Goal: Task Accomplishment & Management: Manage account settings

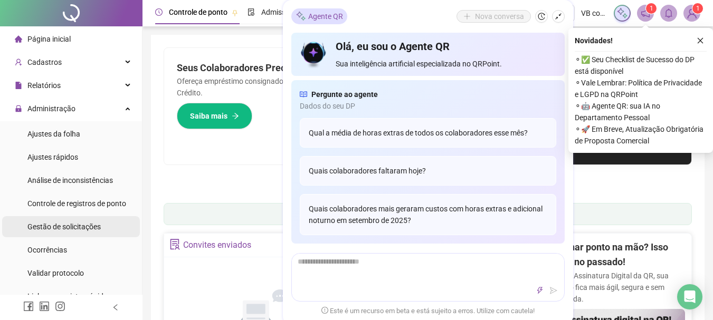
click at [60, 229] on span "Gestão de solicitações" at bounding box center [63, 227] width 73 height 8
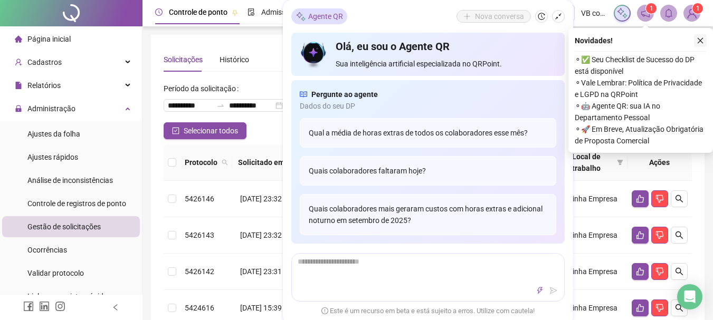
click at [698, 38] on icon "close" at bounding box center [700, 40] width 7 height 7
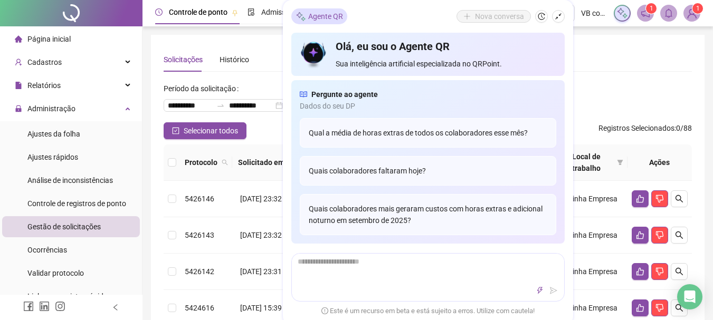
click at [591, 62] on div "Solicitações Histórico" at bounding box center [428, 60] width 528 height 24
click at [640, 80] on div "**********" at bounding box center [428, 101] width 528 height 42
click at [565, 14] on div "Agente QR Nova conversa Olá, eu sou o Agente QR Sua inteligência artificial esp…" at bounding box center [428, 162] width 290 height 325
click at [556, 15] on icon "shrink" at bounding box center [558, 16] width 7 height 7
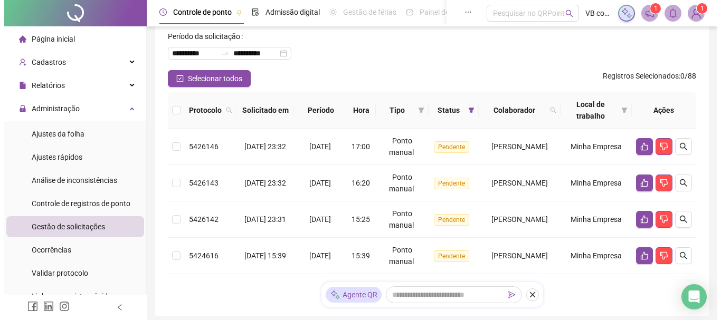
scroll to position [53, 0]
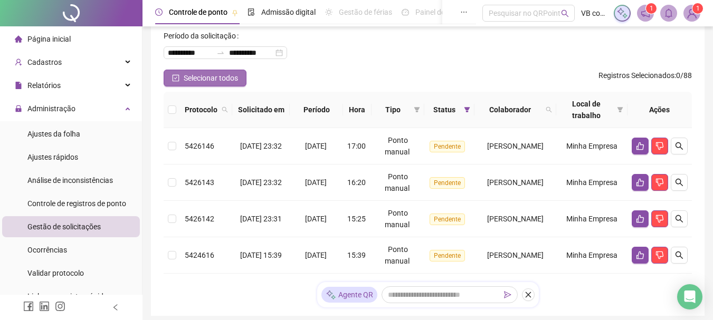
click at [190, 78] on span "Selecionar todos" at bounding box center [211, 78] width 54 height 12
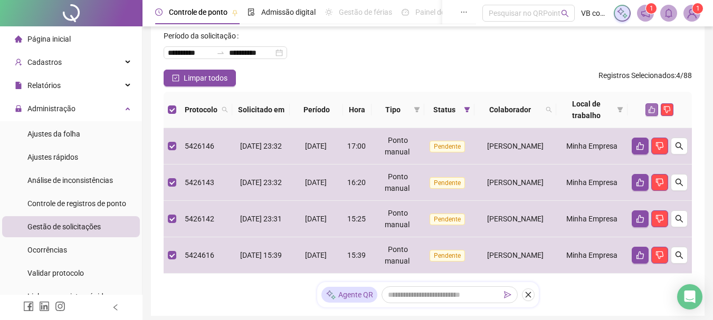
click at [651, 109] on icon "like" at bounding box center [652, 110] width 7 height 7
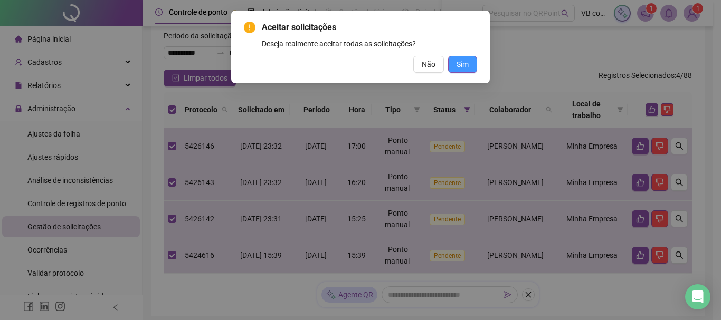
click at [464, 67] on span "Sim" at bounding box center [463, 65] width 12 height 12
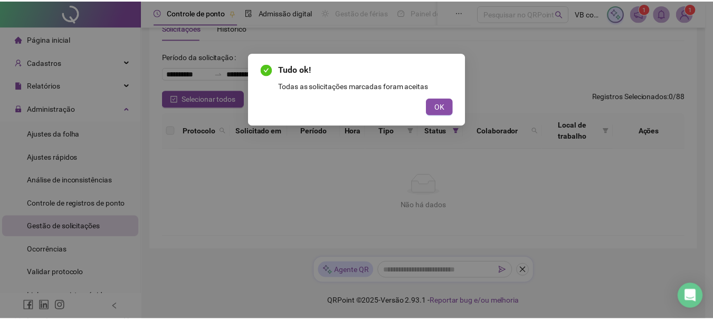
scroll to position [32, 0]
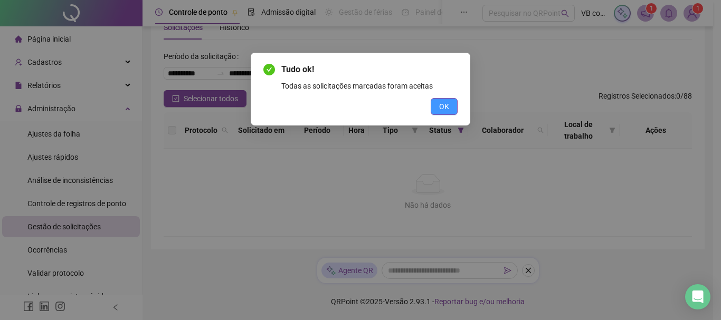
click at [446, 109] on span "OK" at bounding box center [444, 107] width 10 height 12
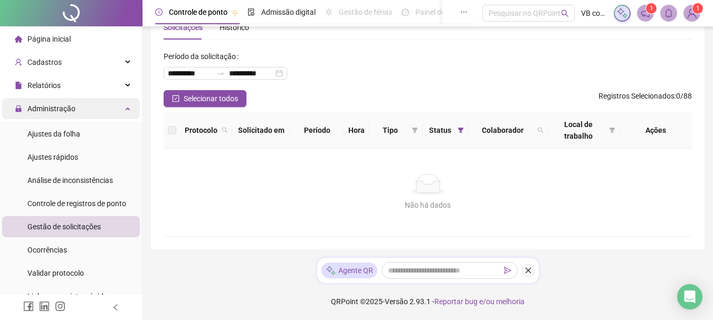
click at [95, 108] on div "Administração" at bounding box center [71, 108] width 138 height 21
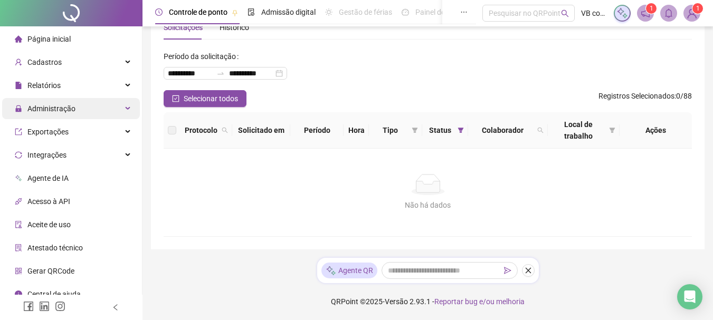
click at [87, 103] on div "Administração" at bounding box center [71, 108] width 138 height 21
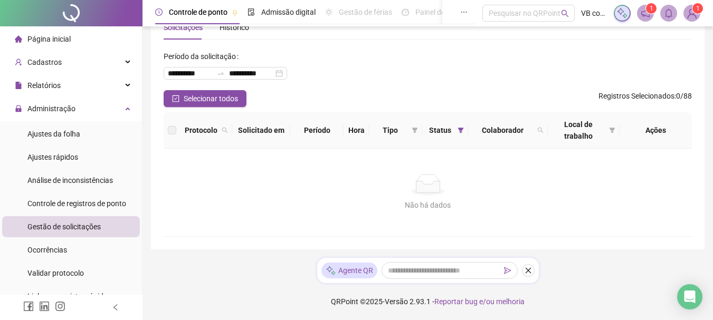
click at [87, 129] on li "Ajustes da folha" at bounding box center [71, 134] width 138 height 21
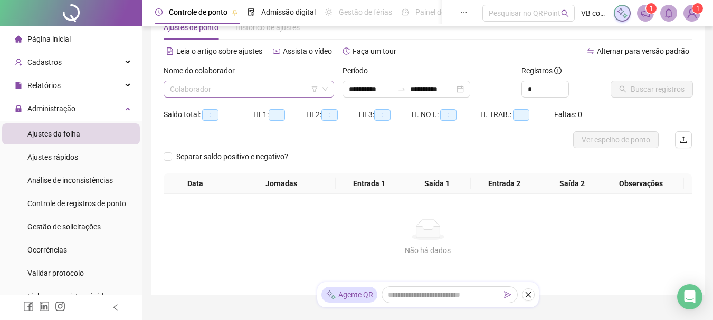
click at [209, 93] on input "search" at bounding box center [244, 89] width 148 height 16
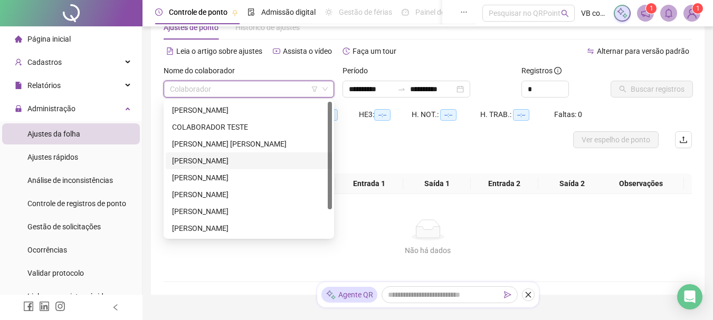
click at [209, 161] on div "[PERSON_NAME]" at bounding box center [249, 161] width 154 height 12
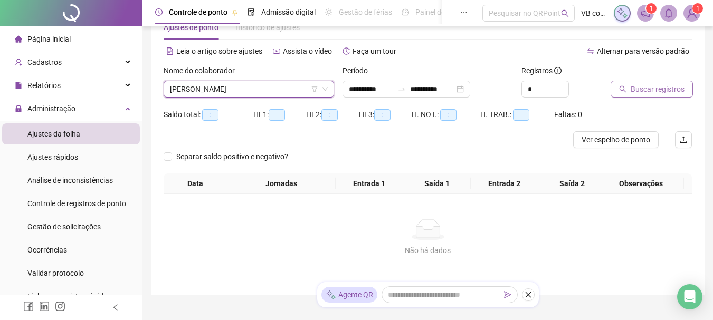
click at [659, 91] on span "Buscar registros" at bounding box center [658, 89] width 54 height 12
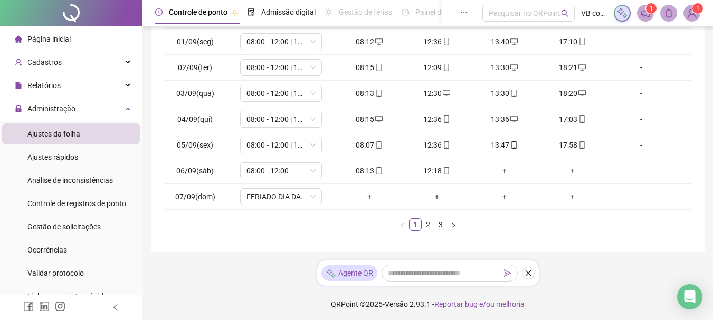
scroll to position [209, 0]
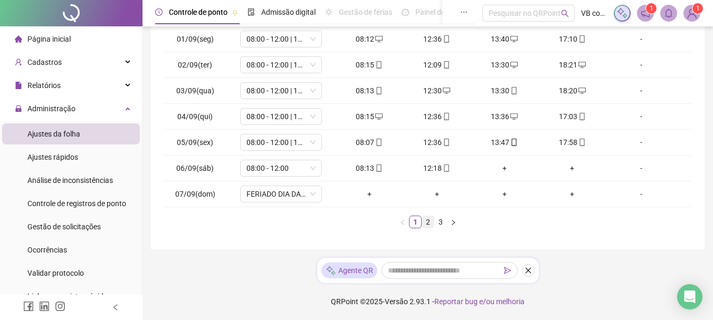
click at [428, 223] on link "2" at bounding box center [428, 222] width 12 height 12
click at [445, 223] on link "3" at bounding box center [441, 222] width 12 height 12
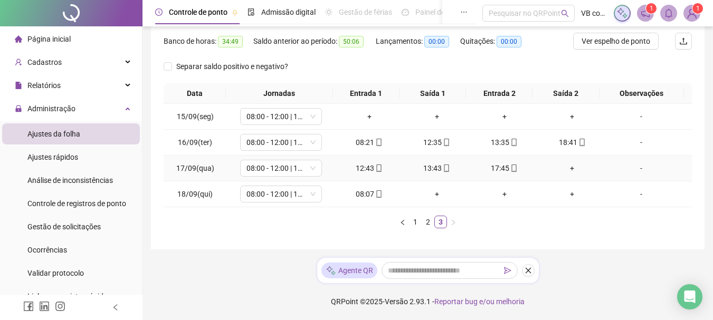
click at [560, 169] on div "+" at bounding box center [572, 169] width 59 height 12
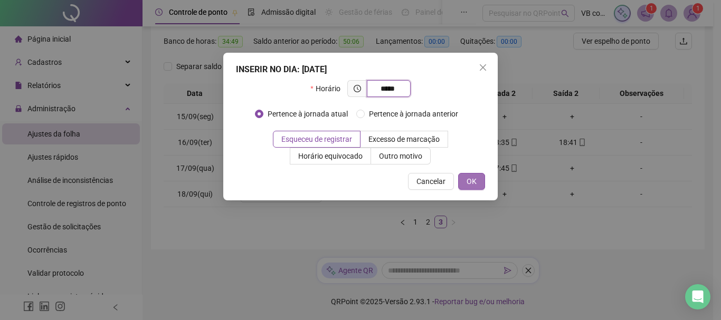
type input "*****"
click at [474, 181] on span "OK" at bounding box center [472, 182] width 10 height 12
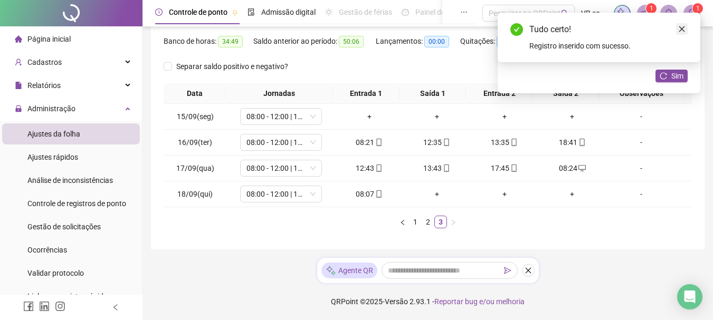
click at [679, 34] on link "Close" at bounding box center [682, 29] width 12 height 12
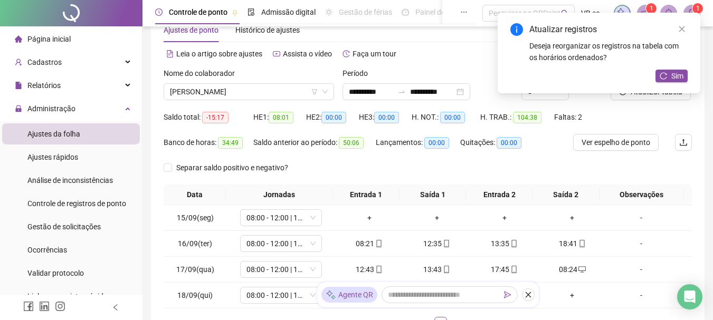
scroll to position [25, 0]
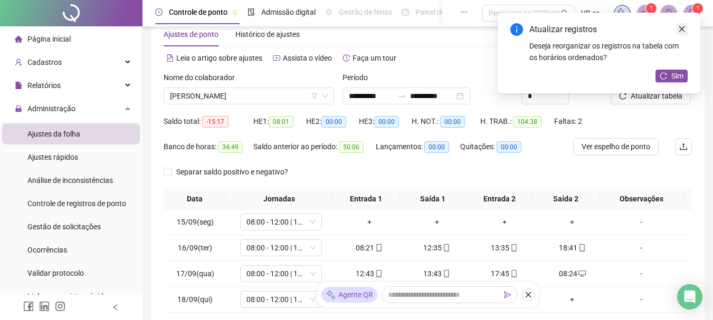
click at [676, 29] on link "Close" at bounding box center [682, 29] width 12 height 12
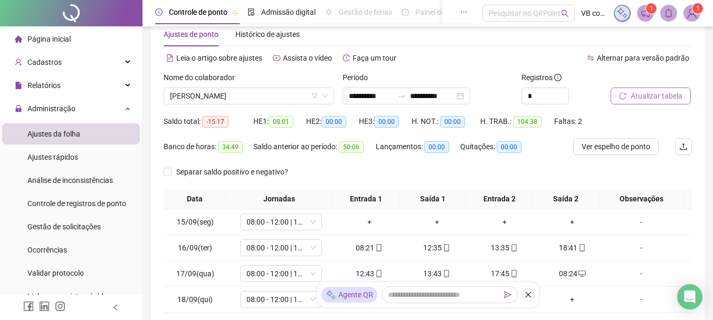
click at [649, 99] on span "Atualizar tabela" at bounding box center [657, 96] width 52 height 12
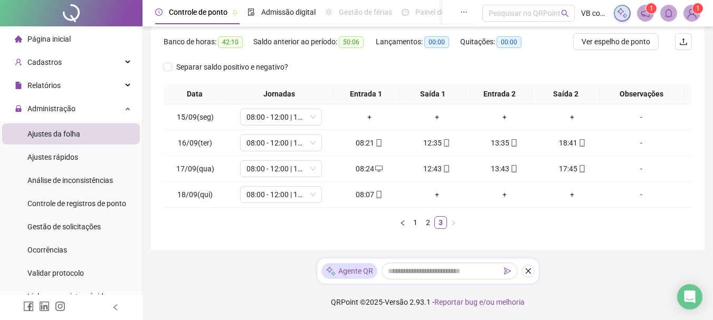
scroll to position [131, 0]
click at [370, 113] on div "+" at bounding box center [369, 117] width 59 height 12
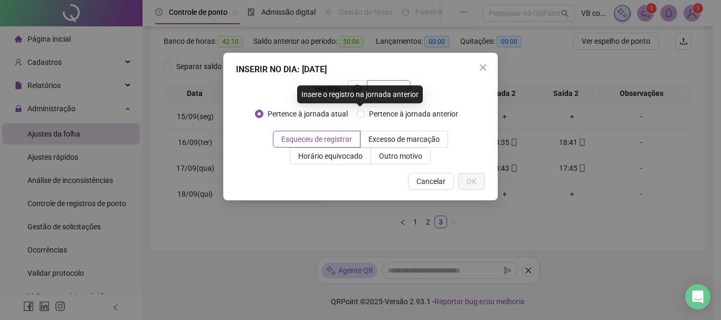
click at [399, 85] on input "text" at bounding box center [387, 89] width 29 height 12
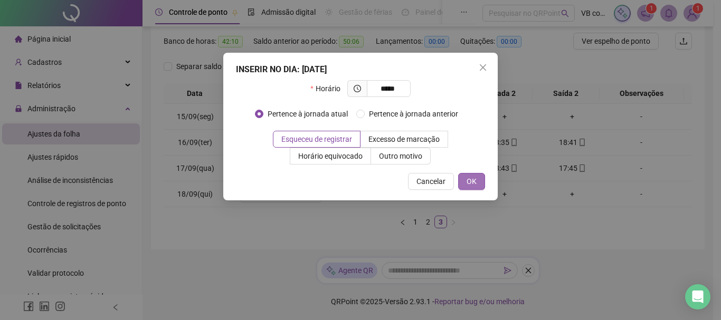
type input "*****"
click at [471, 174] on button "OK" at bounding box center [471, 181] width 27 height 17
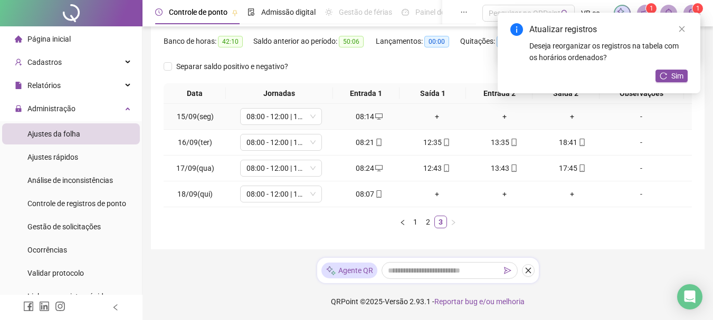
click at [434, 117] on div "+" at bounding box center [437, 117] width 59 height 12
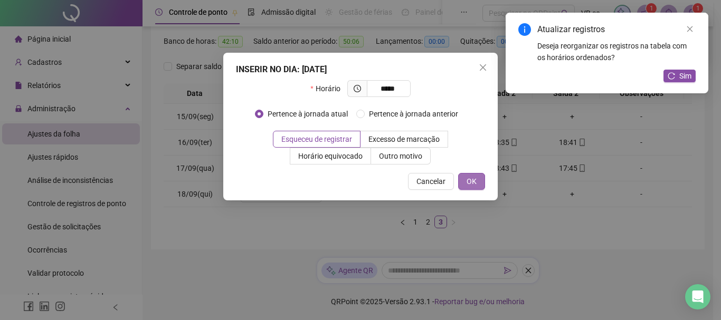
type input "*****"
click at [470, 182] on span "OK" at bounding box center [472, 182] width 10 height 12
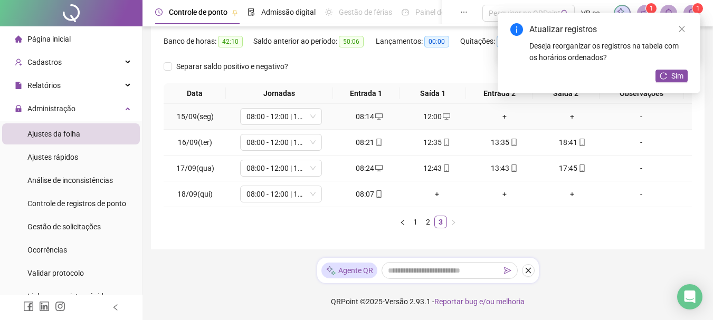
click at [482, 117] on div "+" at bounding box center [504, 117] width 59 height 12
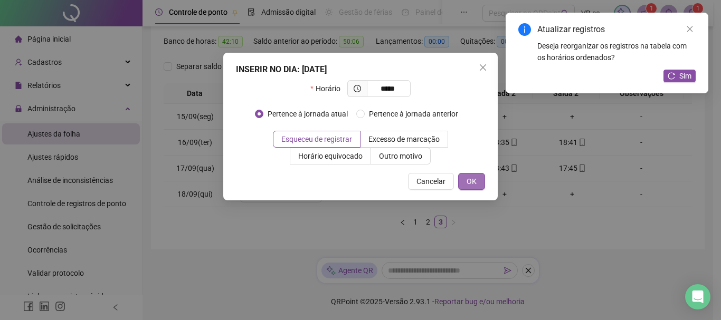
type input "*****"
click at [469, 181] on span "OK" at bounding box center [472, 182] width 10 height 12
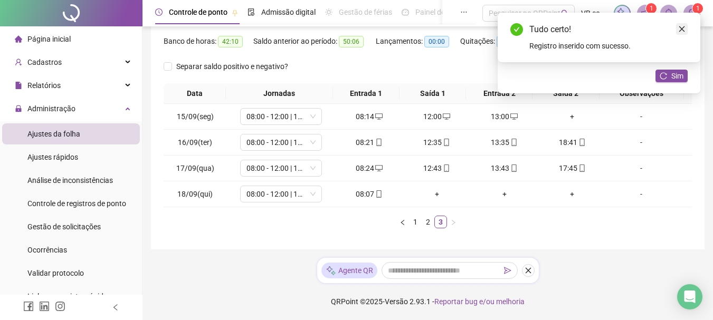
click at [680, 32] on icon "close" at bounding box center [681, 28] width 7 height 7
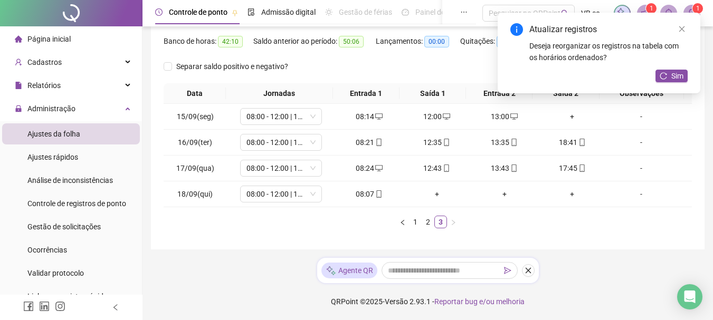
click at [690, 29] on div "Atualizar registros Deseja reorganizar os registros na tabela com os horários o…" at bounding box center [599, 53] width 203 height 81
click at [685, 30] on icon "close" at bounding box center [681, 28] width 7 height 7
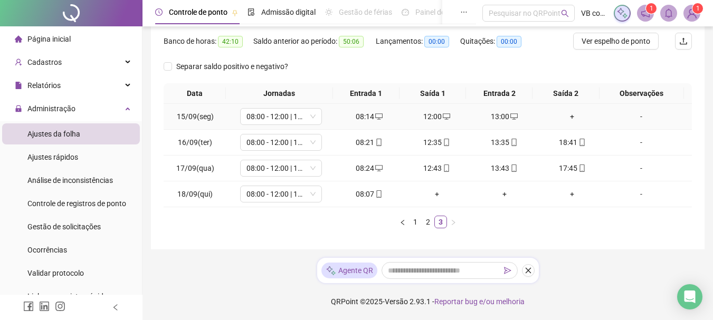
click at [581, 120] on div "+" at bounding box center [572, 117] width 59 height 12
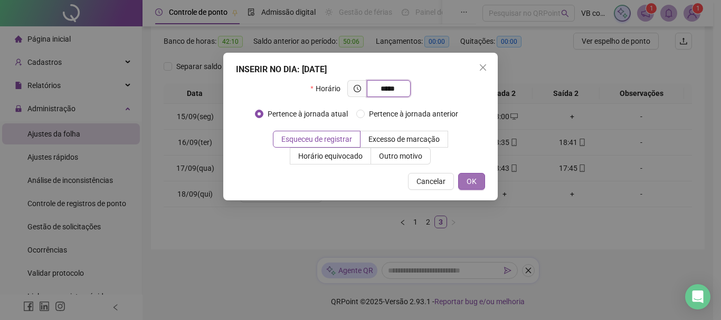
type input "*****"
click at [466, 183] on button "OK" at bounding box center [471, 181] width 27 height 17
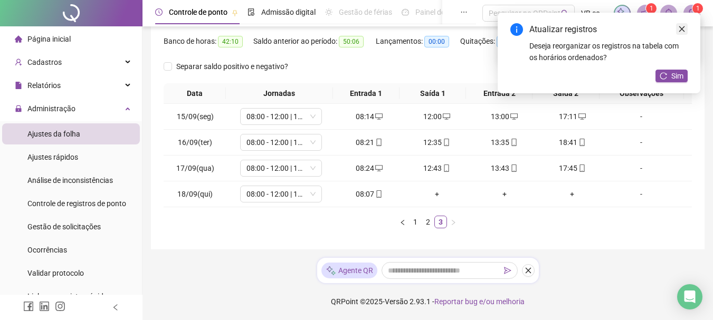
click at [683, 25] on icon "close" at bounding box center [681, 28] width 7 height 7
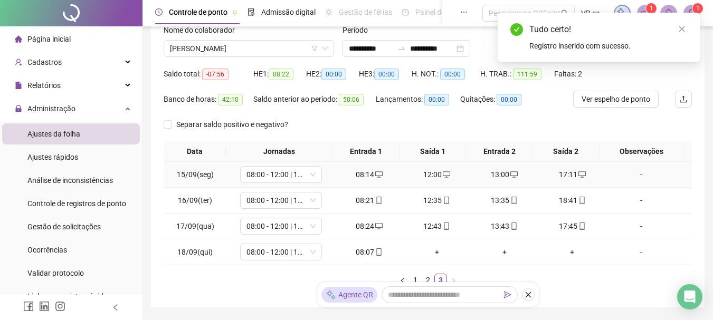
scroll to position [0, 0]
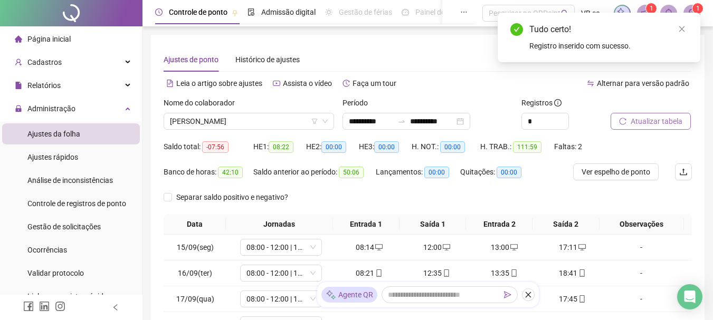
click at [653, 120] on span "Atualizar tabela" at bounding box center [657, 122] width 52 height 12
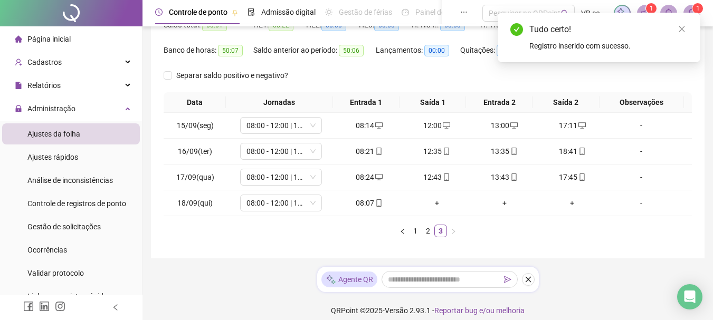
scroll to position [131, 0]
